Goal: Task Accomplishment & Management: Use online tool/utility

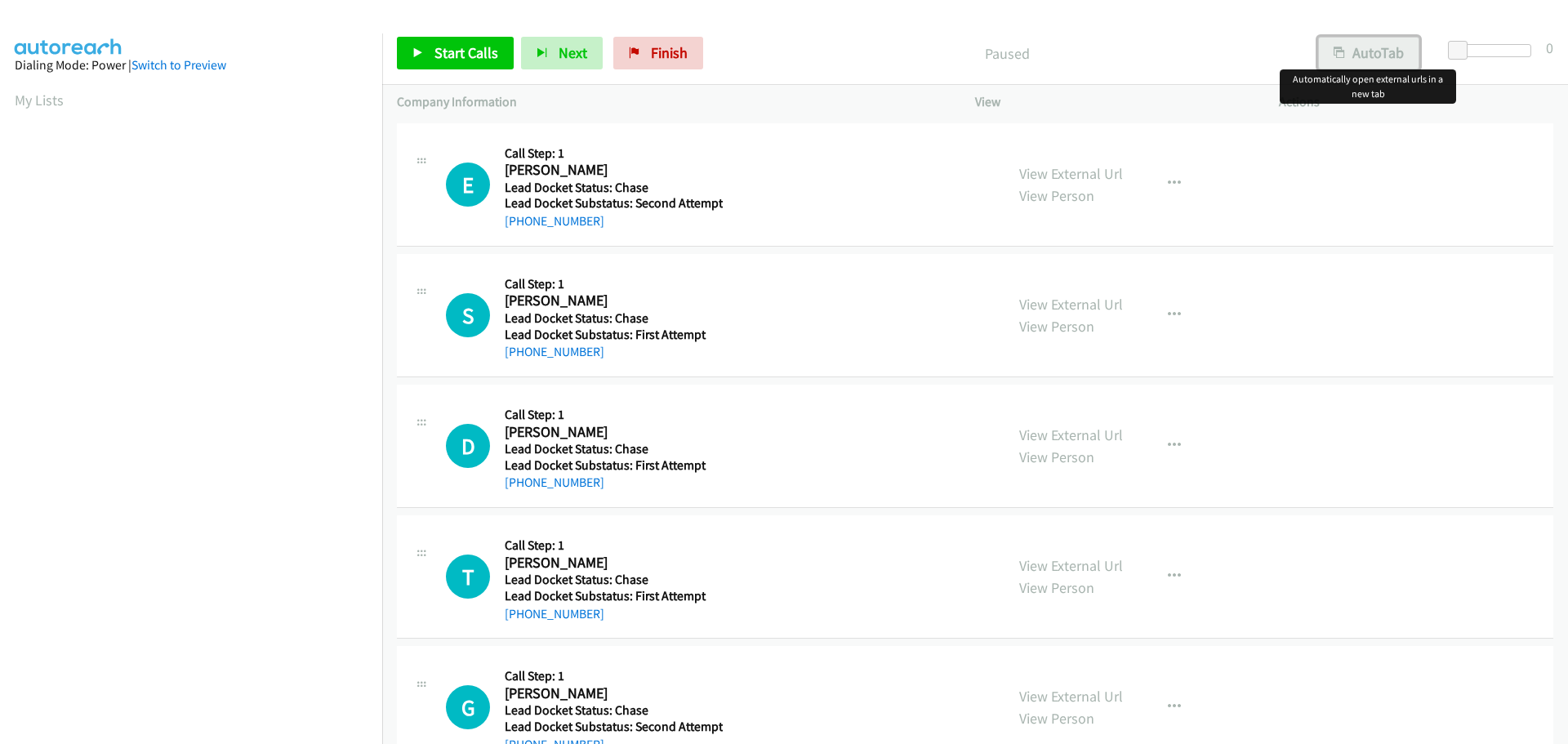
click at [1362, 53] on button "AutoTab" at bounding box center [1369, 53] width 102 height 32
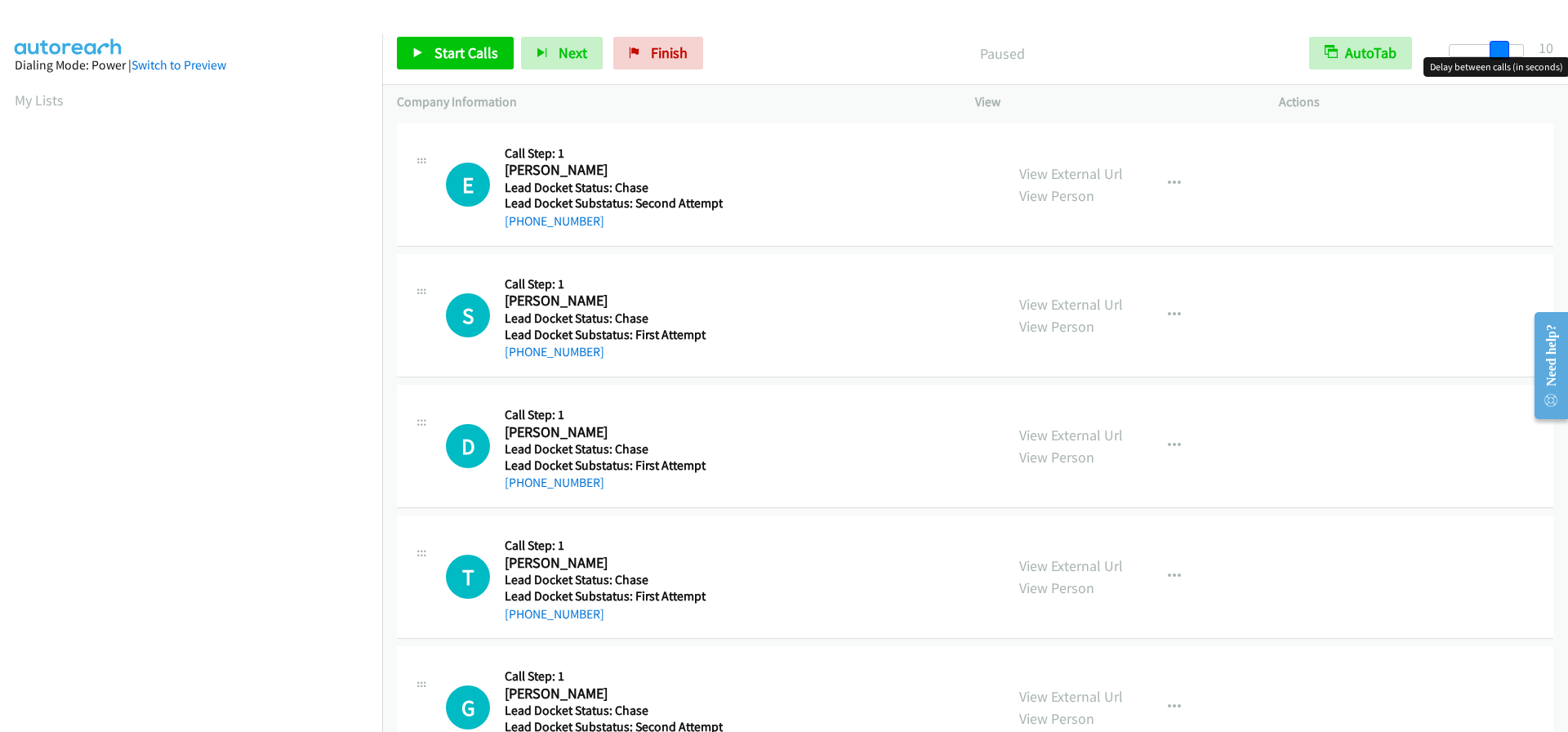
drag, startPoint x: 1464, startPoint y: 52, endPoint x: 1514, endPoint y: 50, distance: 50.0
click at [1514, 50] on div at bounding box center [1487, 50] width 75 height 13
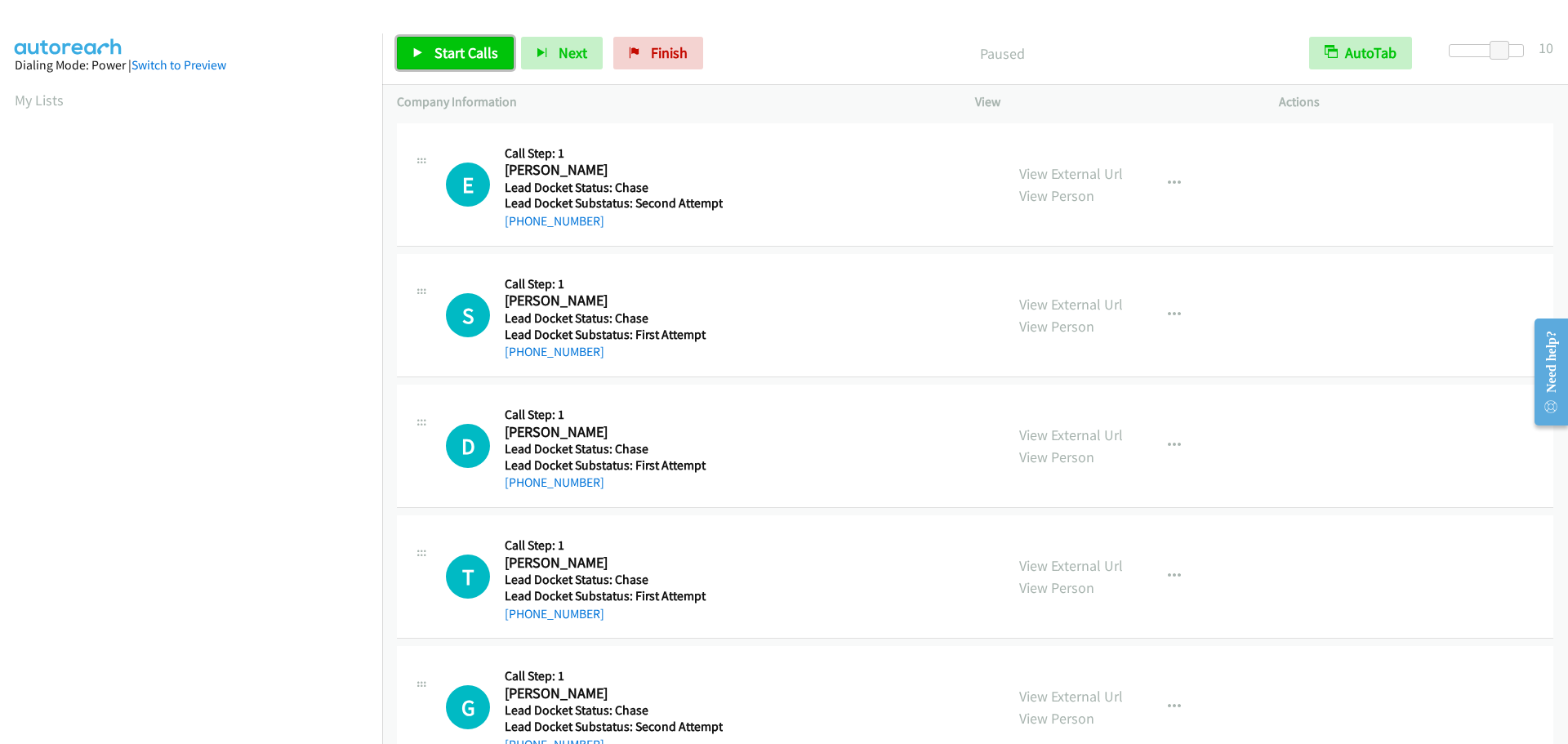
click at [476, 49] on span "Start Calls" at bounding box center [466, 52] width 64 height 18
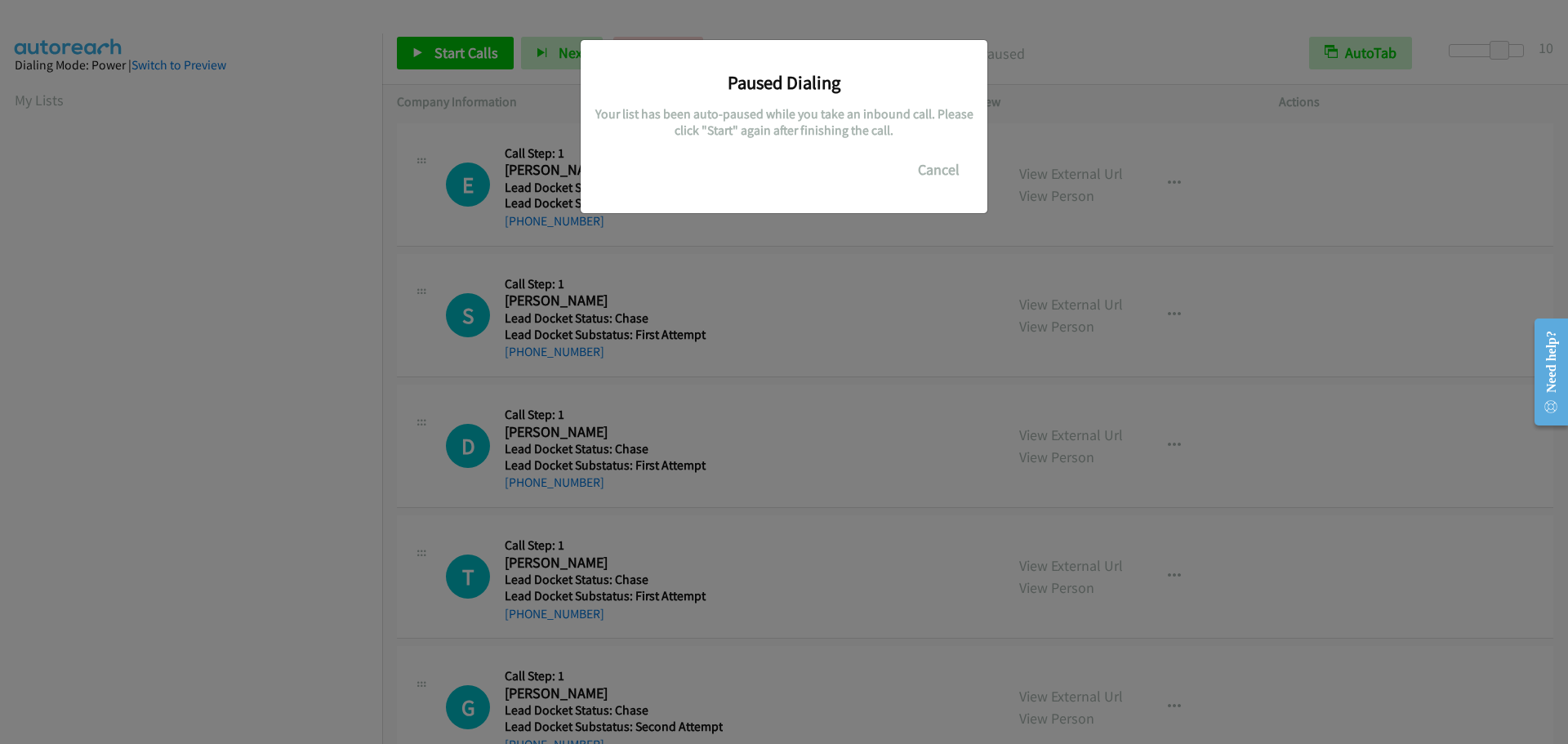
scroll to position [172, 0]
click at [914, 177] on button "Cancel" at bounding box center [939, 169] width 73 height 32
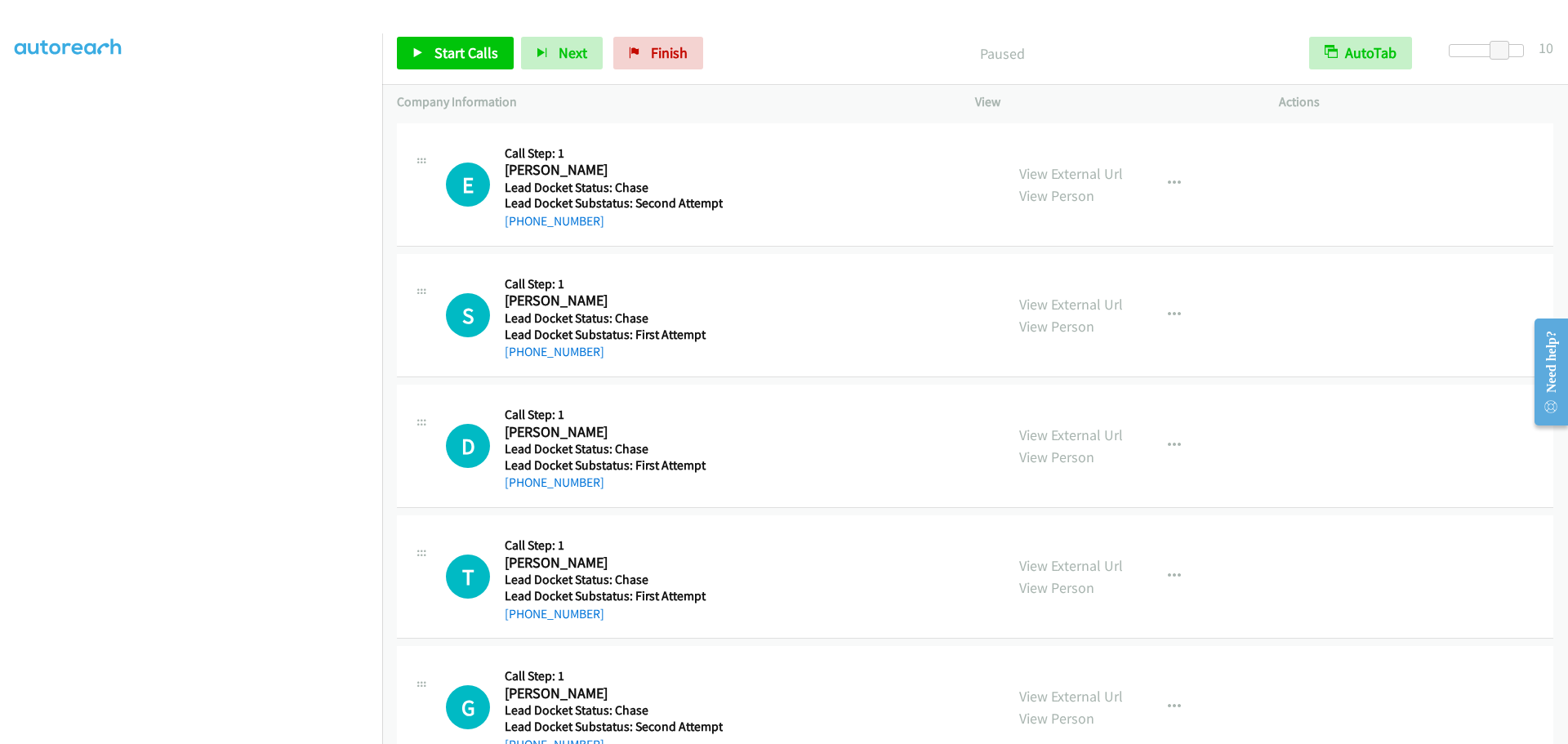
scroll to position [0, 0]
click at [31, 105] on link "My Lists" at bounding box center [39, 100] width 49 height 18
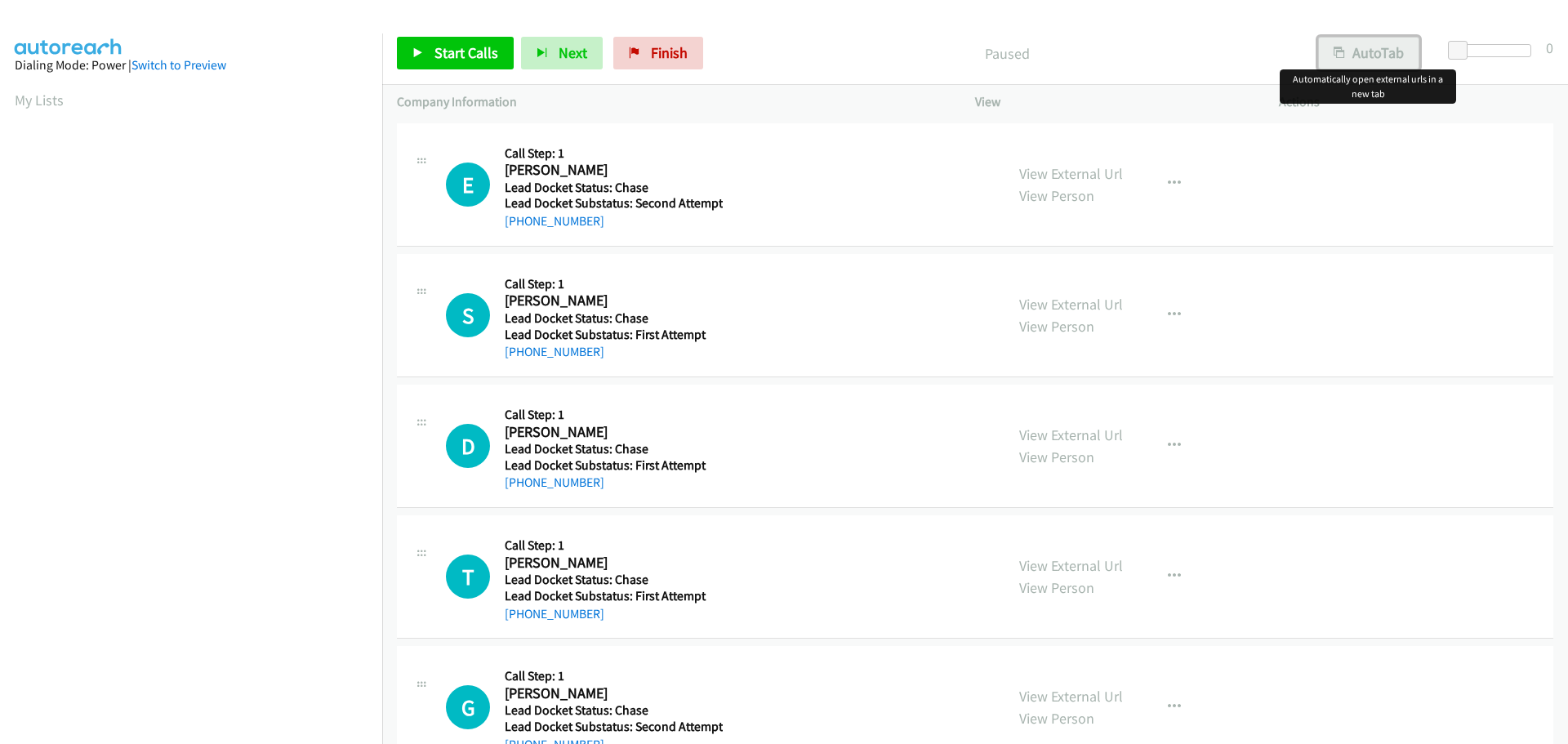
click at [1374, 57] on button "AutoTab" at bounding box center [1369, 53] width 102 height 32
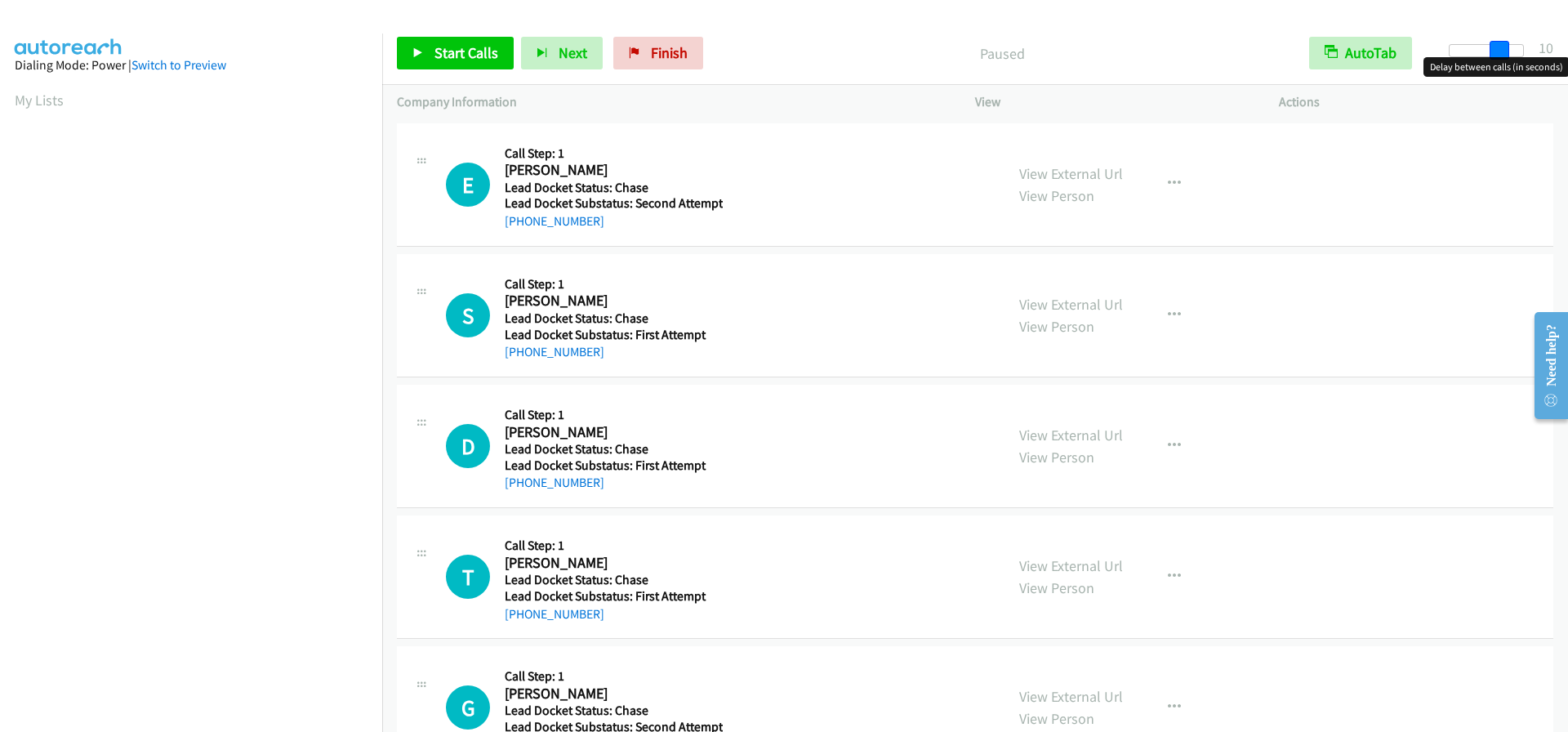
drag, startPoint x: 1459, startPoint y: 53, endPoint x: 1507, endPoint y: 52, distance: 48.0
click at [1507, 52] on span at bounding box center [1500, 51] width 19 height 19
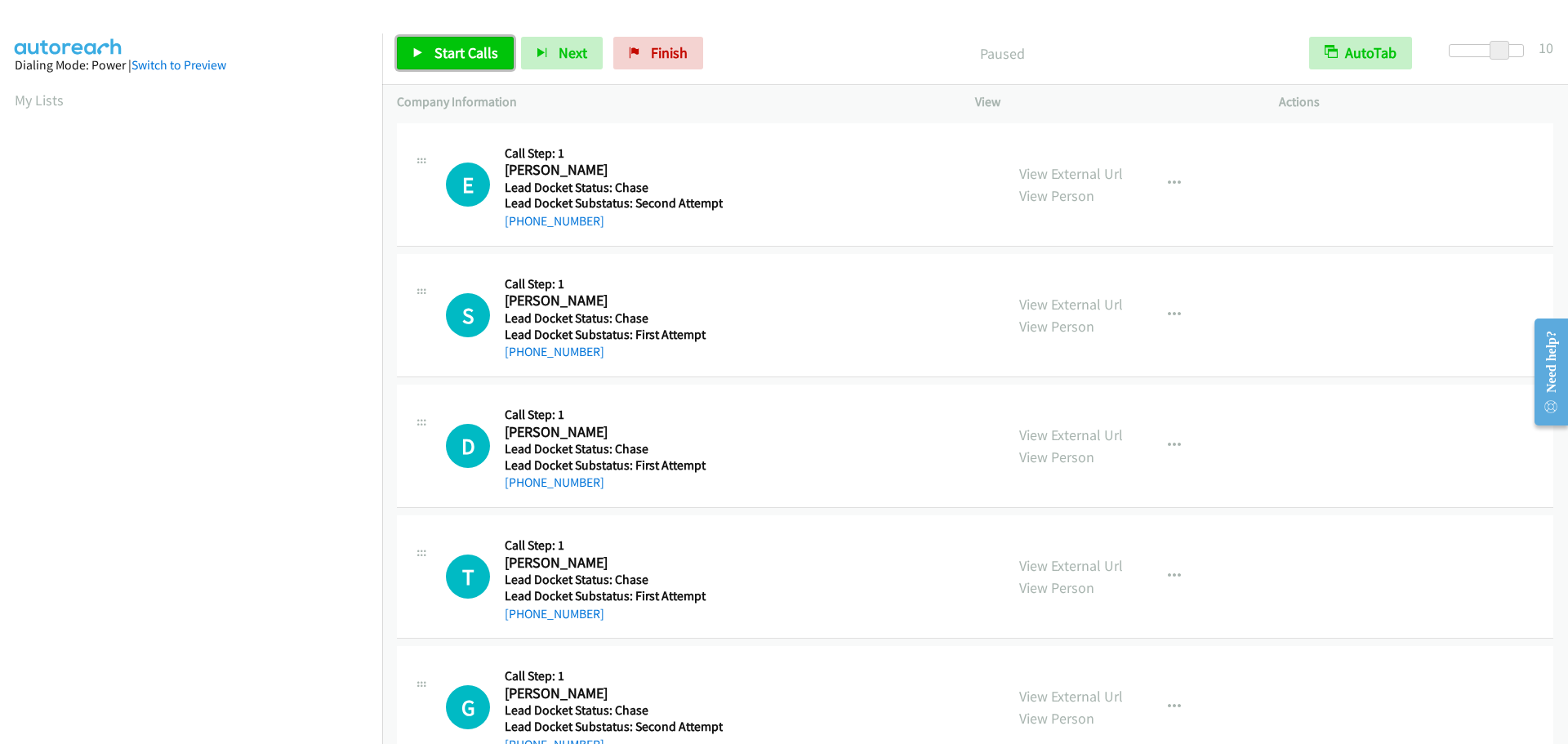
click at [445, 60] on span "Start Calls" at bounding box center [466, 52] width 64 height 18
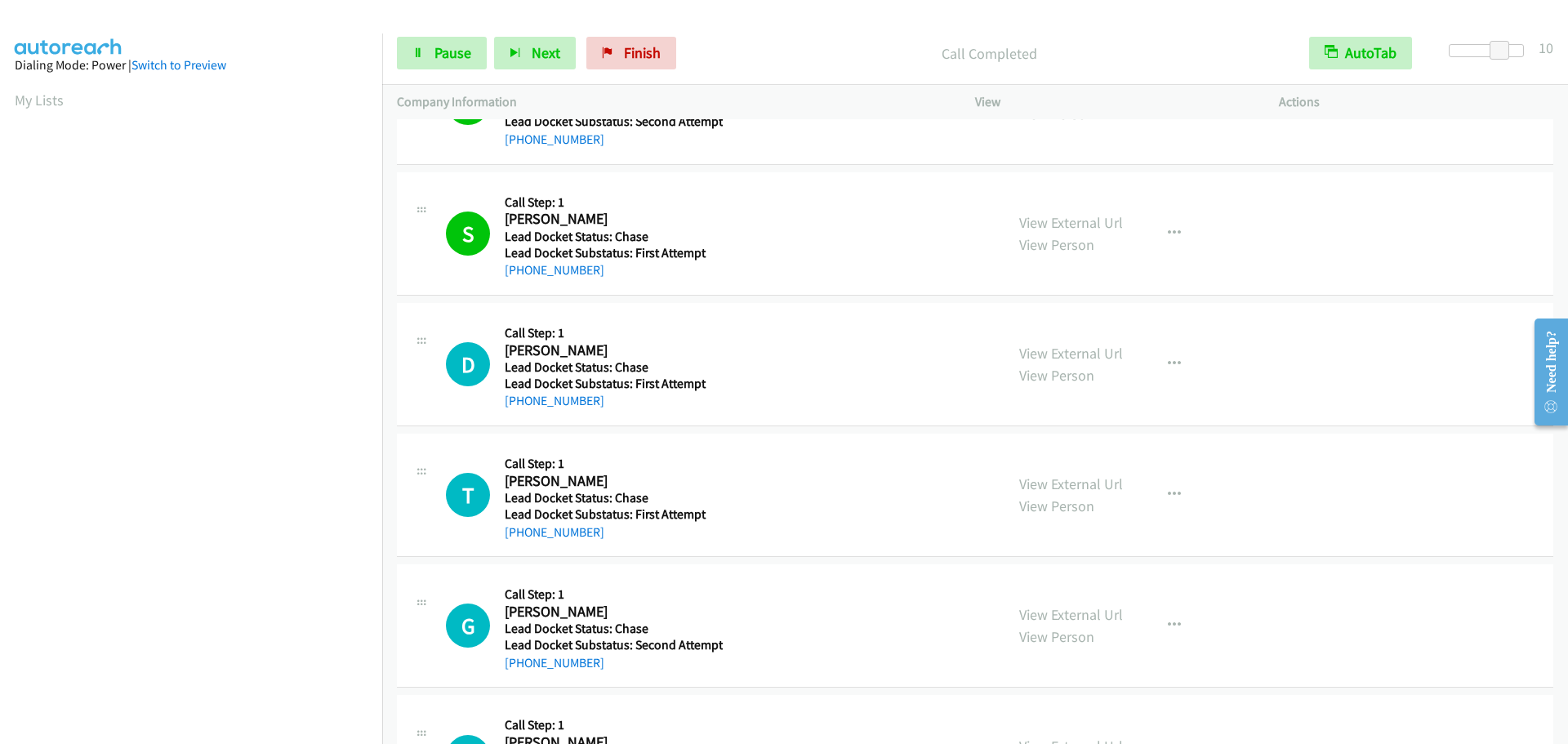
scroll to position [164, 0]
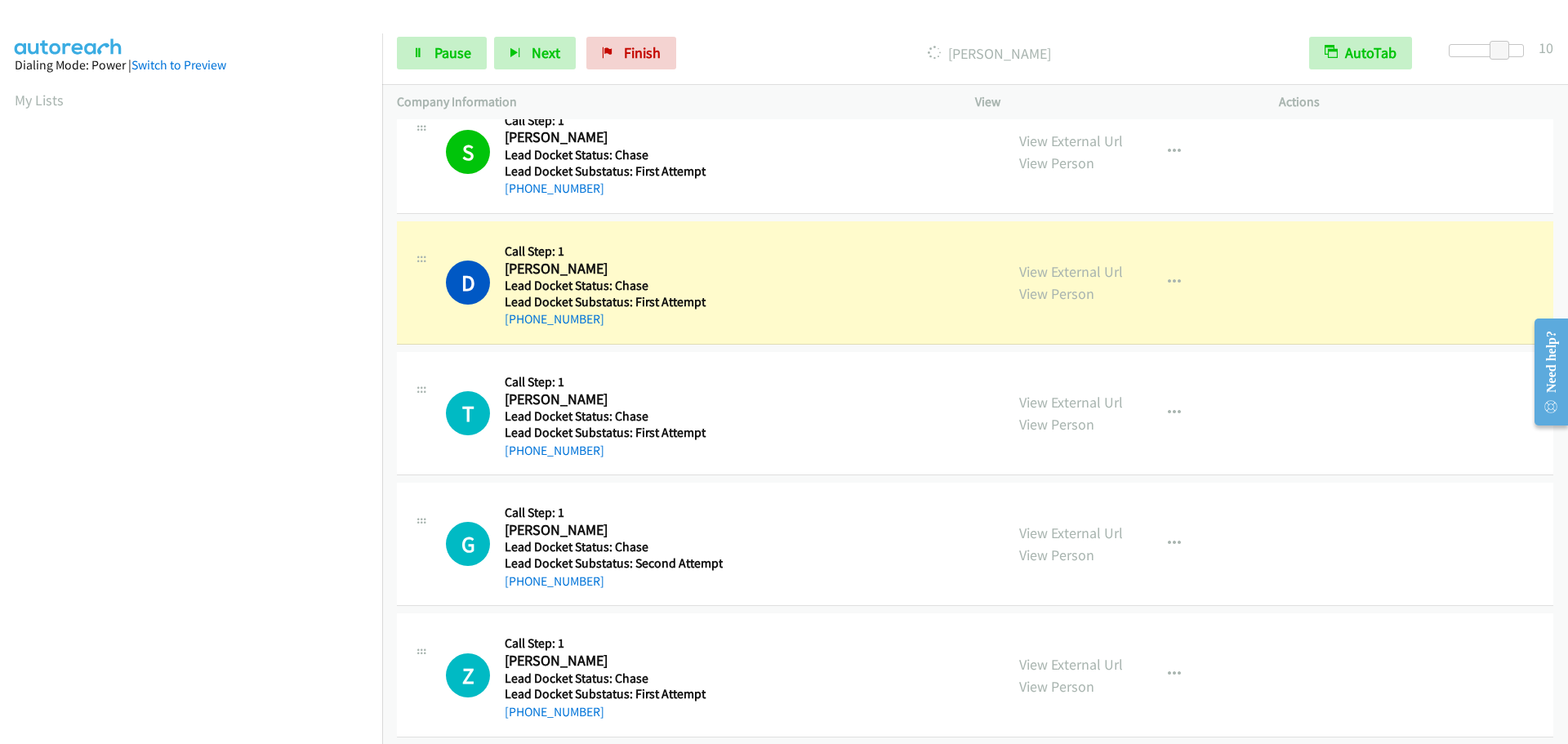
drag, startPoint x: 608, startPoint y: 268, endPoint x: 504, endPoint y: 270, distance: 104.0
click at [505, 270] on h2 "[PERSON_NAME]" at bounding box center [612, 269] width 214 height 18
copy h2 "[PERSON_NAME]"
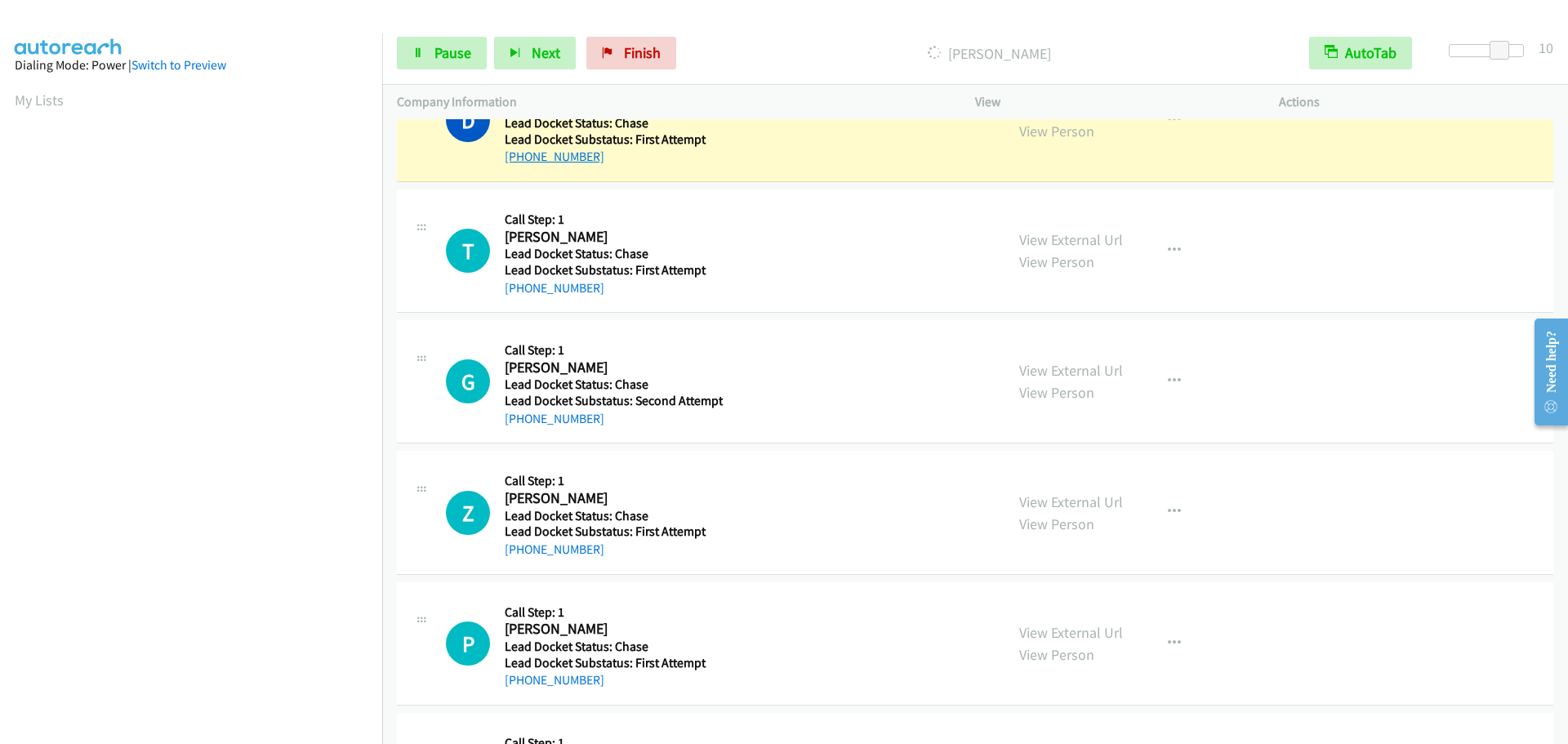
scroll to position [326, 0]
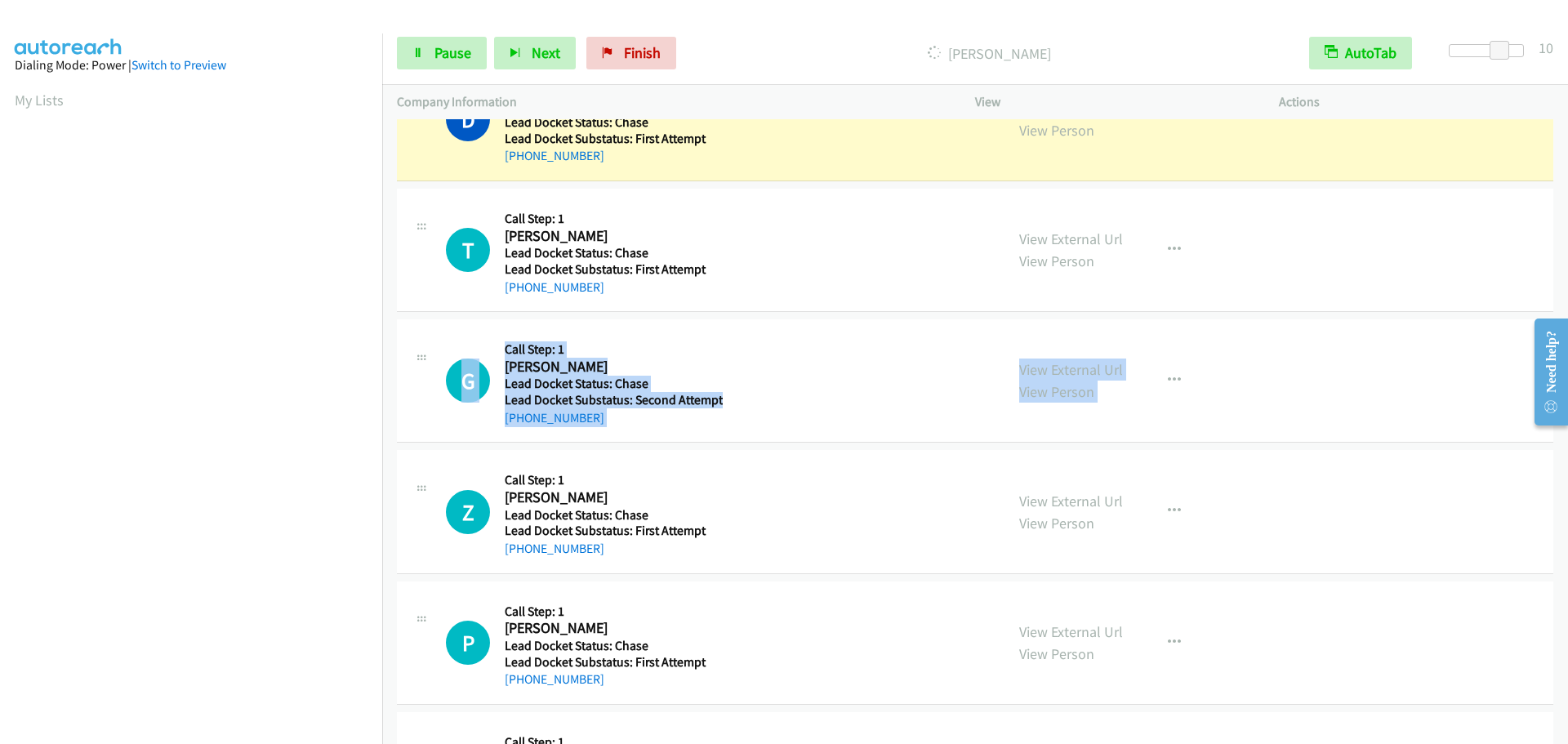
drag, startPoint x: 1359, startPoint y: 325, endPoint x: 1421, endPoint y: 312, distance: 63.3
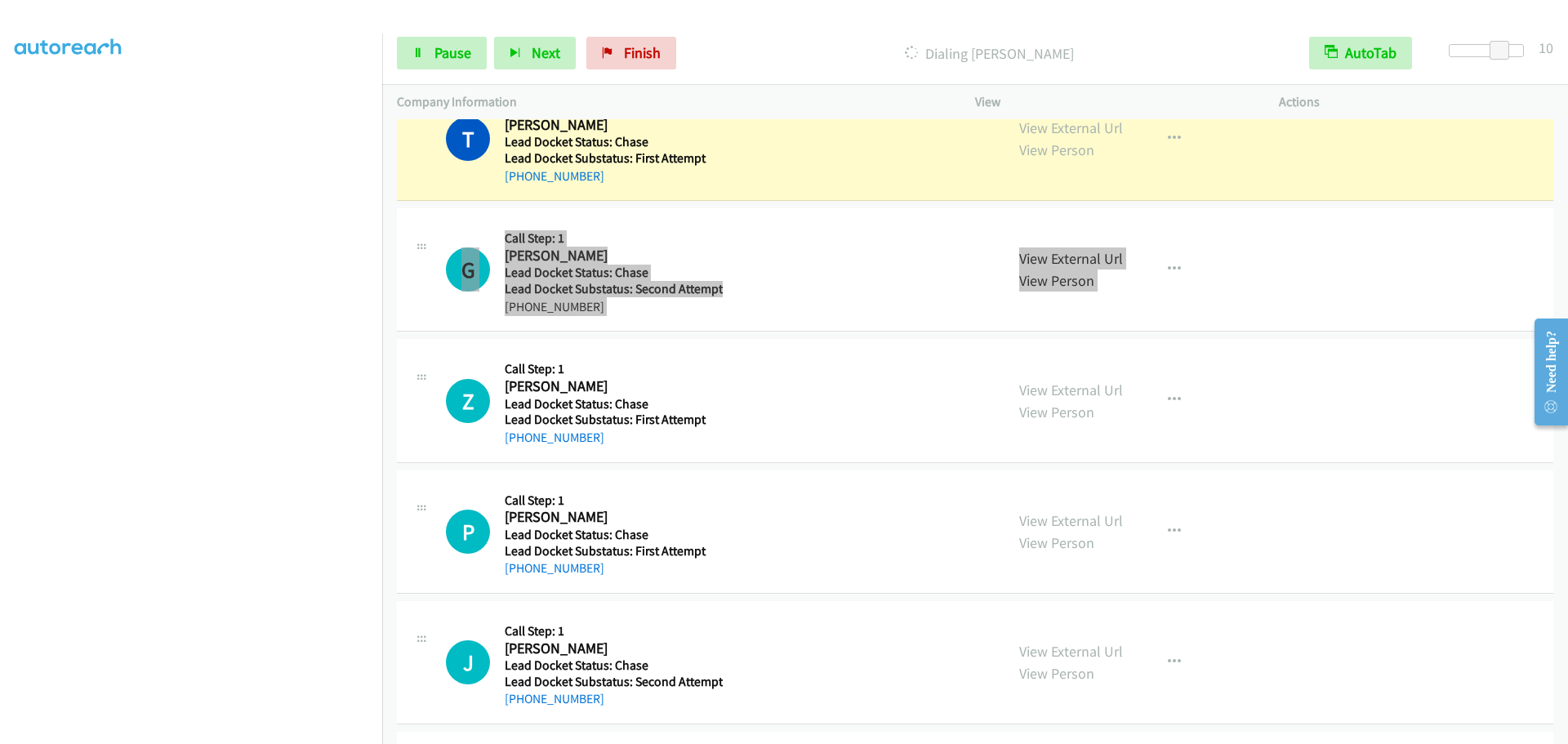
scroll to position [408, 0]
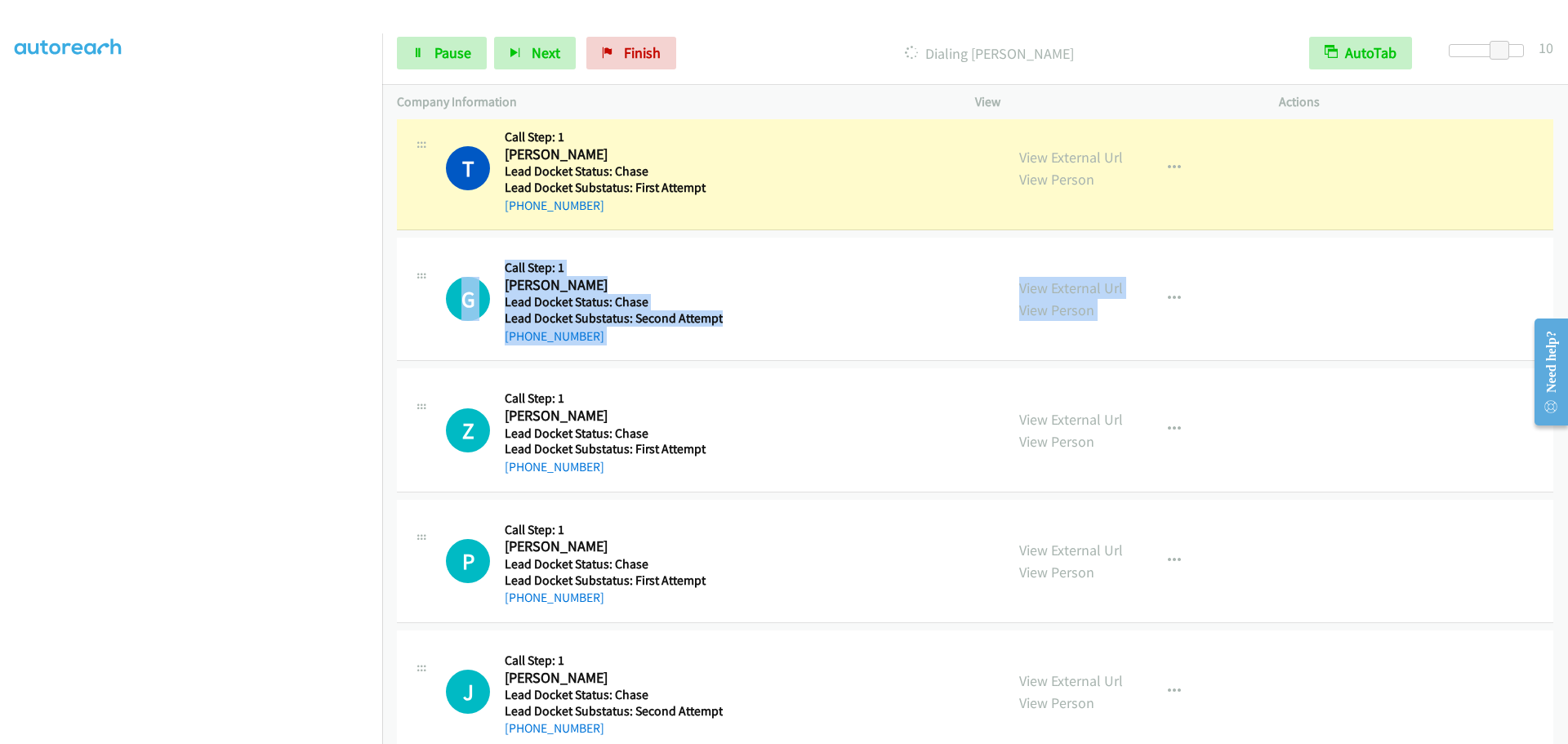
click at [408, 235] on td "G Callback Scheduled Call Step: 1 Greg Whitmire America/Chicago Lead Docket Sta…" at bounding box center [975, 299] width 1186 height 130
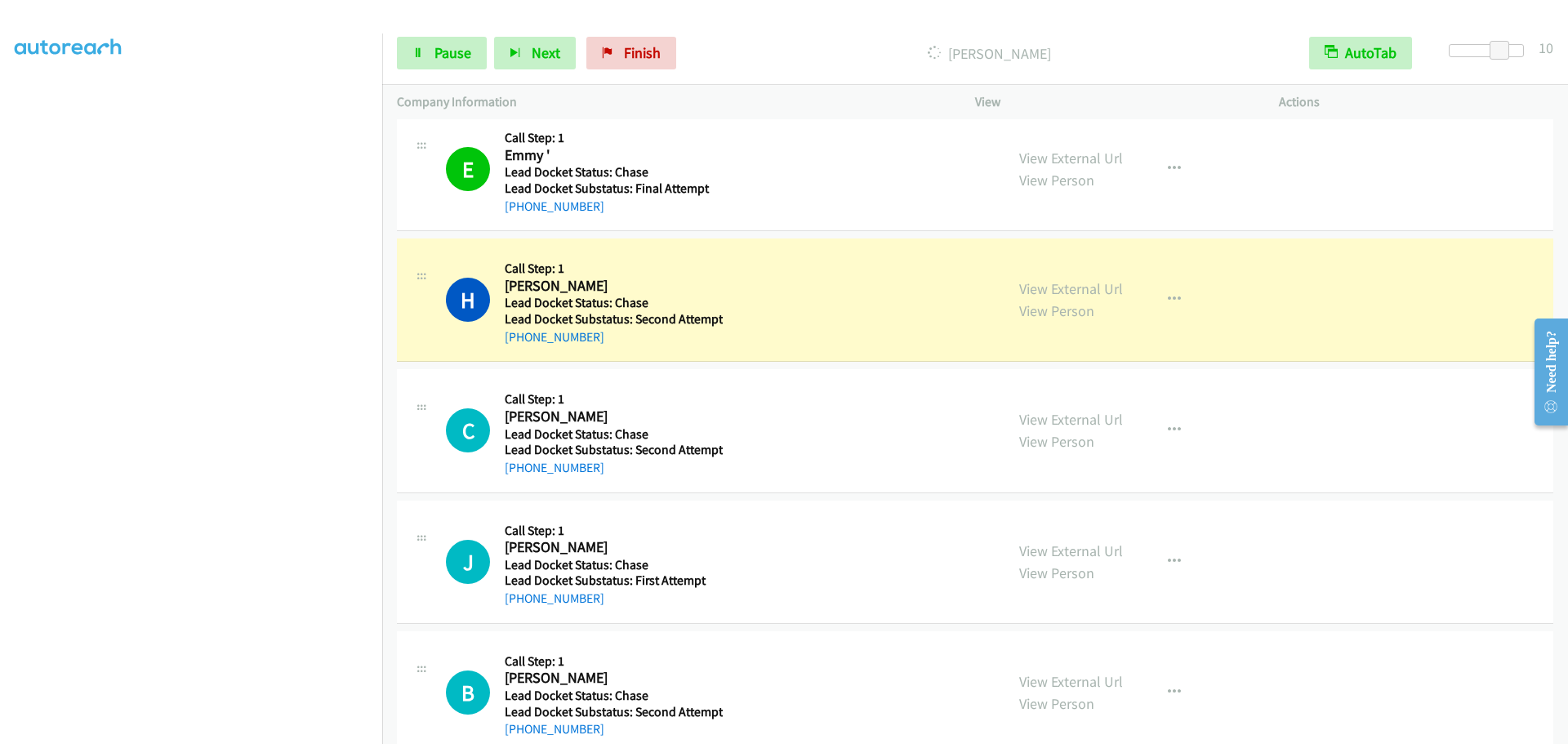
scroll to position [1143, 0]
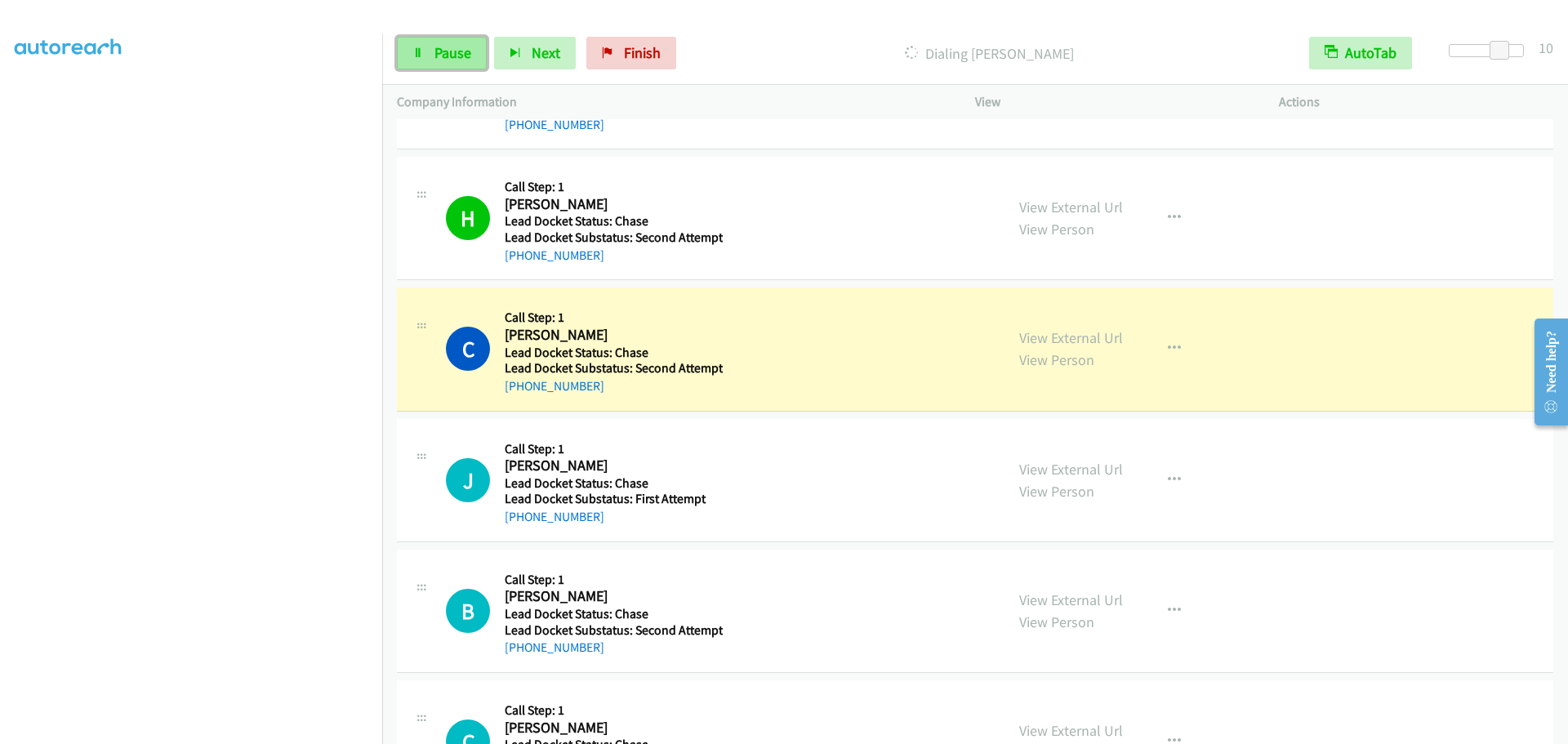
click at [438, 55] on span "Pause" at bounding box center [453, 52] width 37 height 18
